Goal: Find specific page/section: Find specific page/section

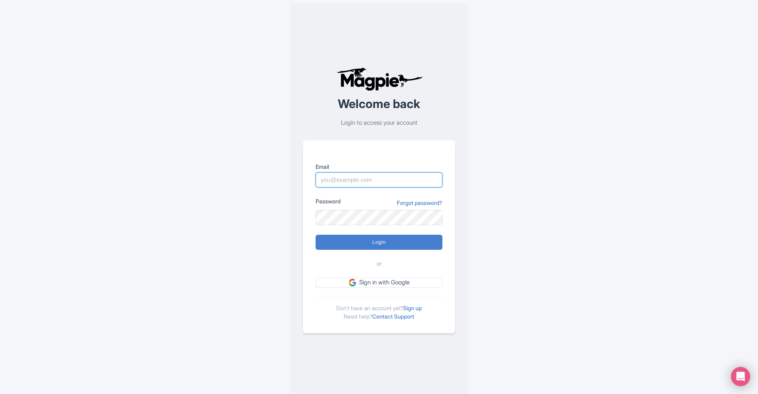
type input "[EMAIL_ADDRESS][DOMAIN_NAME]"
click at [389, 240] on input "Login" at bounding box center [379, 241] width 127 height 15
type input "Logging in..."
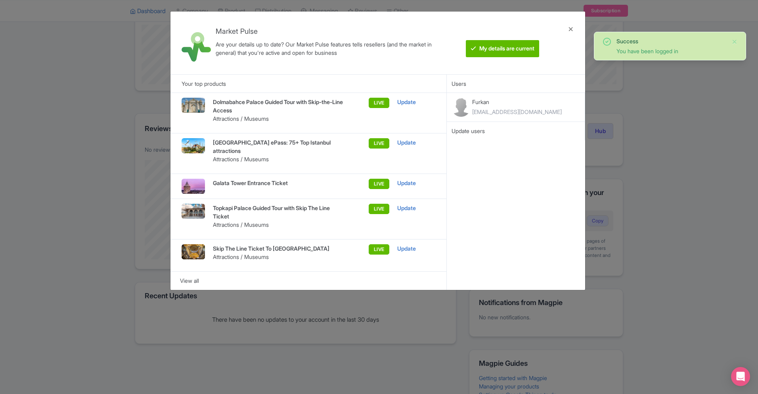
scroll to position [131, 0]
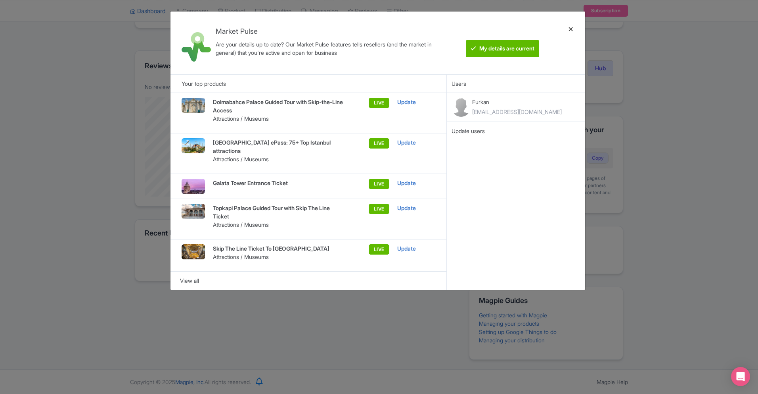
click at [570, 30] on div at bounding box center [571, 43] width 19 height 50
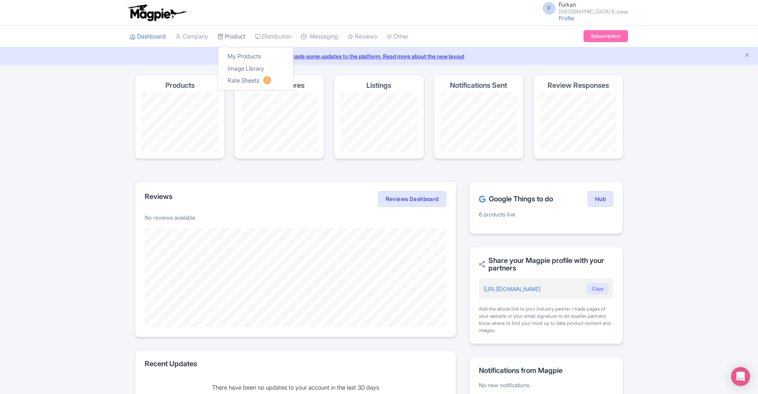
click at [244, 35] on link "Product" at bounding box center [232, 37] width 28 height 22
click at [248, 80] on link "Rate Sheets" at bounding box center [255, 81] width 75 height 12
